Goal: Task Accomplishment & Management: Complete application form

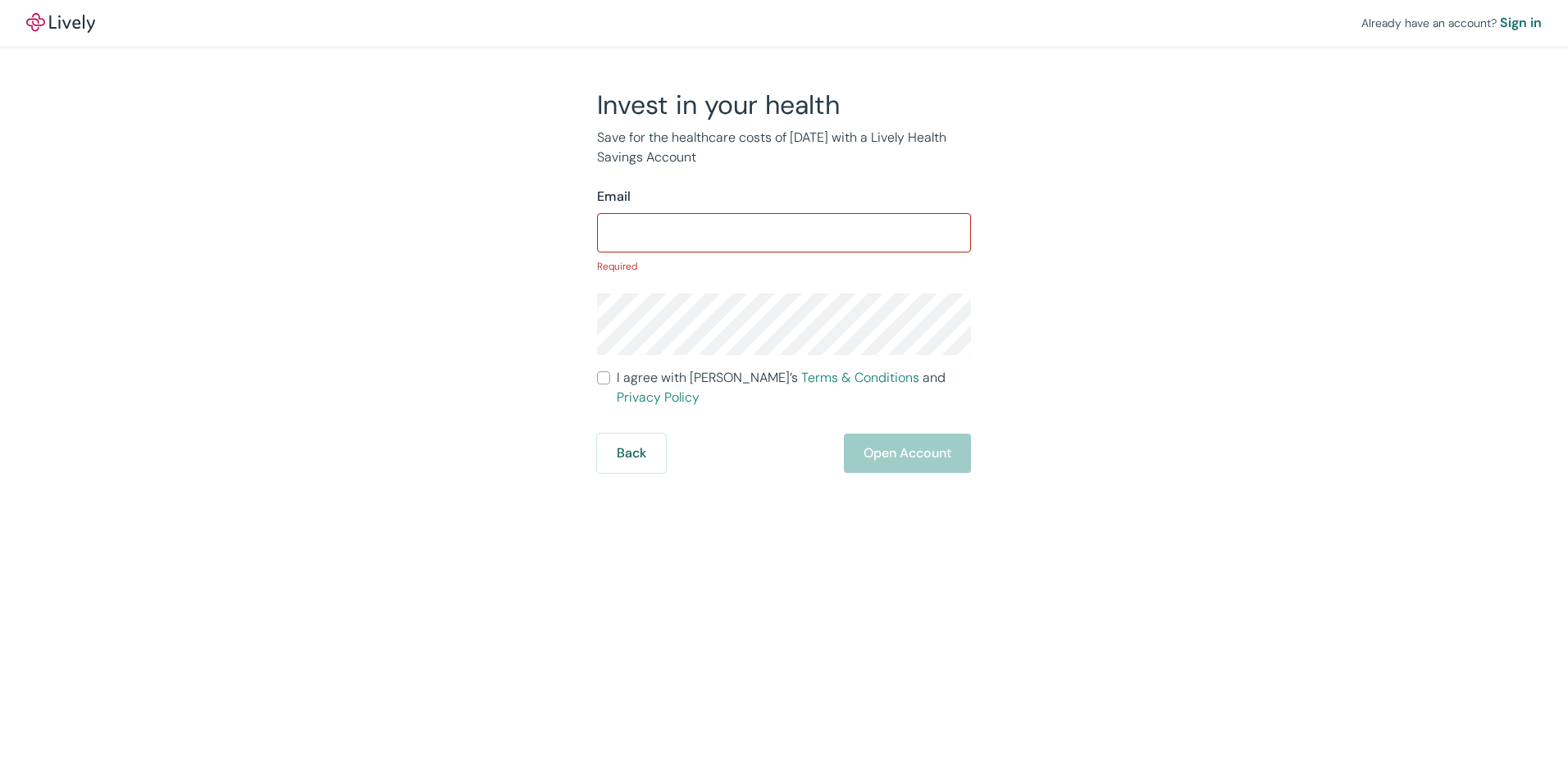
drag, startPoint x: 719, startPoint y: 156, endPoint x: 555, endPoint y: 106, distance: 171.5
click at [555, 106] on div "Invest in your health Save for the healthcare costs of tomorrow with a Lively H…" at bounding box center [774, 280] width 788 height 385
drag, startPoint x: 555, startPoint y: 106, endPoint x: 530, endPoint y: 152, distance: 52.4
click at [530, 152] on div "Invest in your health Save for the healthcare costs of tomorrow with a Lively H…" at bounding box center [774, 280] width 788 height 385
